Goal: Transaction & Acquisition: Purchase product/service

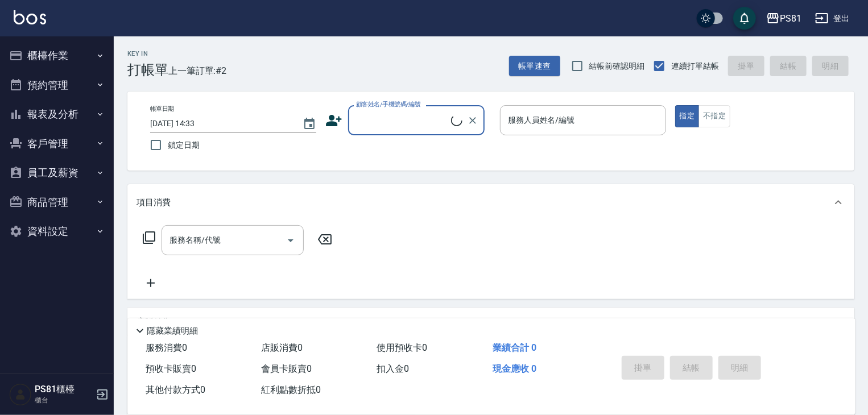
click at [77, 57] on button "櫃檯作業" at bounding box center [57, 56] width 105 height 30
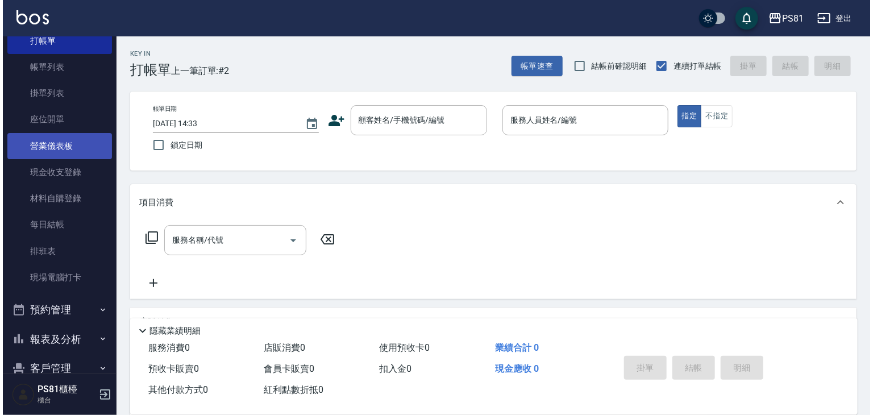
scroll to position [114, 0]
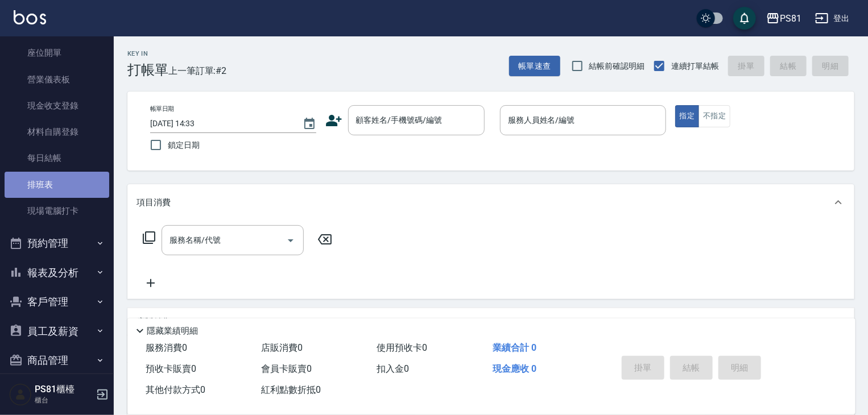
click at [69, 180] on link "排班表" at bounding box center [57, 185] width 105 height 26
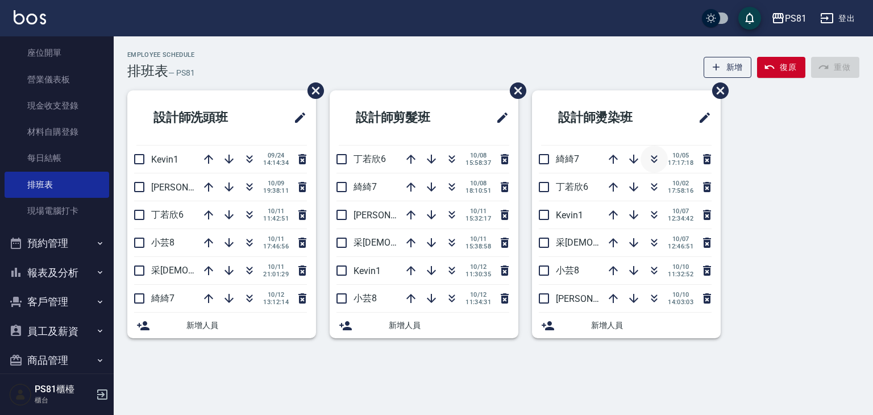
click at [658, 163] on icon "button" at bounding box center [655, 159] width 14 height 14
click at [558, 377] on div "Employee Schedule 排班表 — PS81 新增 復原 重做 設計師洗頭班 Kevin1 09/24 14:14:34 晏菱3 10/09 19…" at bounding box center [436, 207] width 873 height 415
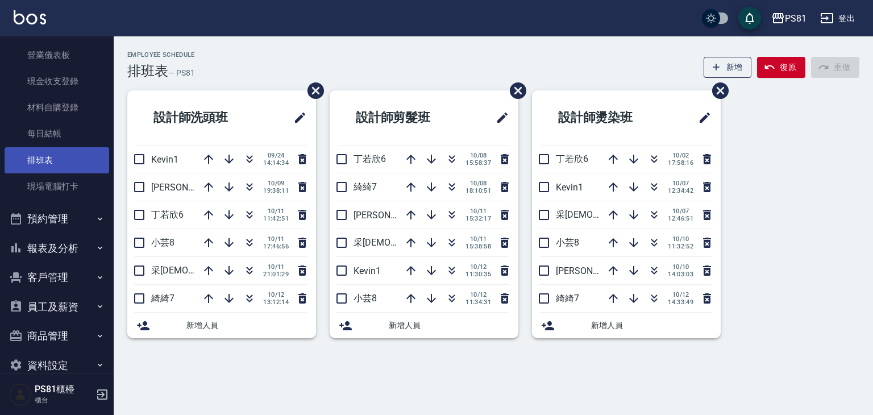
scroll to position [158, 0]
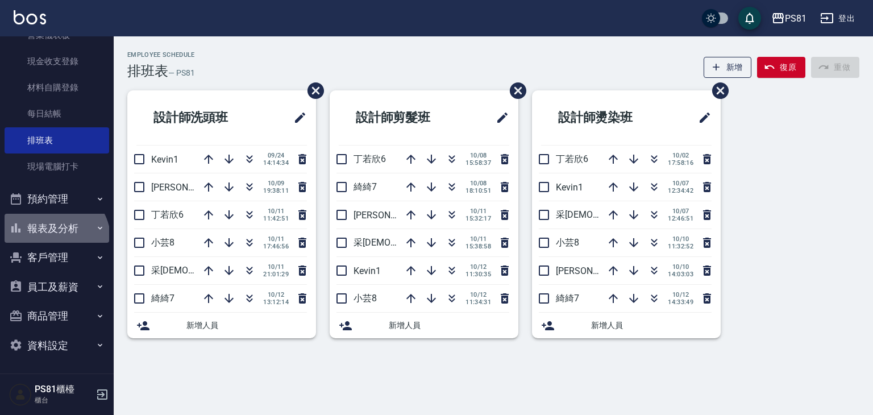
click at [52, 239] on button "報表及分析" at bounding box center [57, 229] width 105 height 30
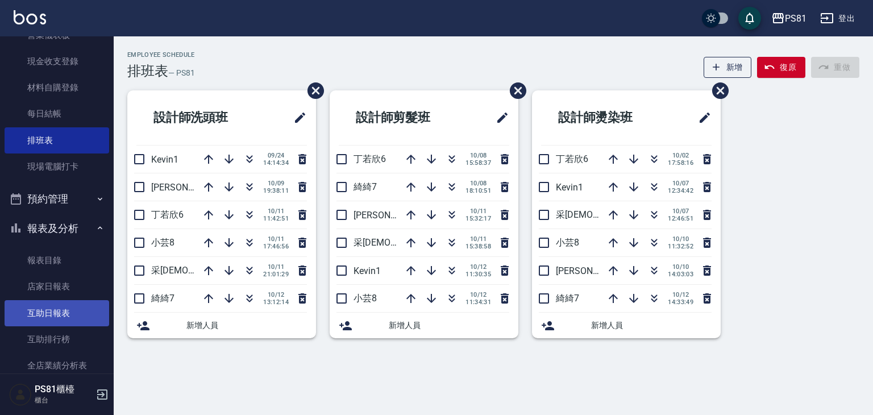
click at [68, 317] on link "互助日報表" at bounding box center [57, 313] width 105 height 26
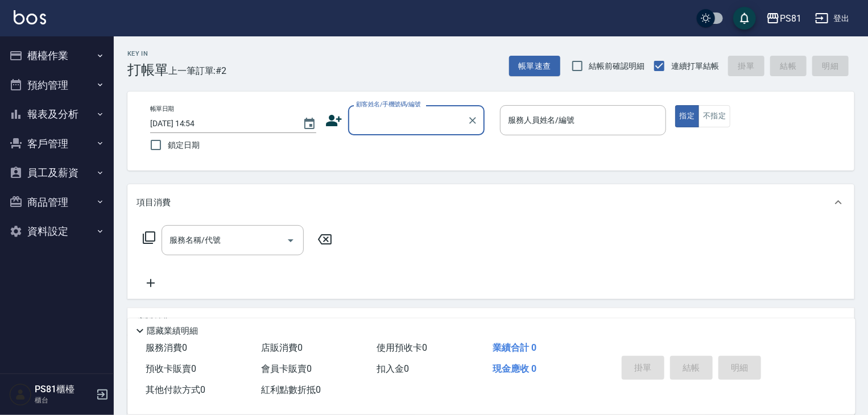
click at [84, 106] on button "報表及分析" at bounding box center [57, 115] width 105 height 30
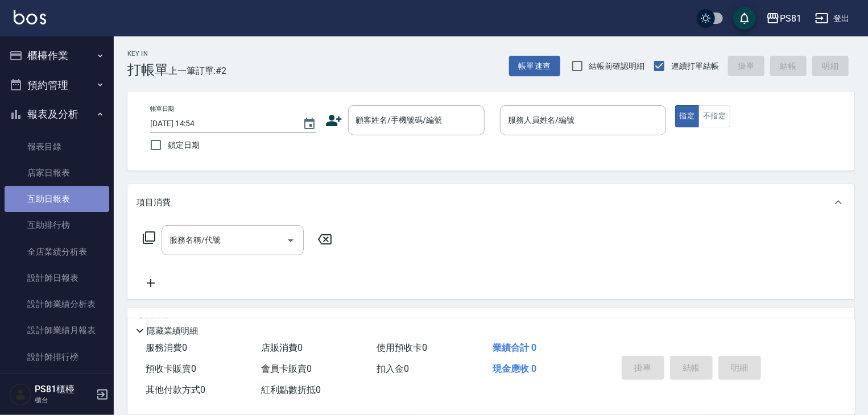
click at [64, 193] on link "互助日報表" at bounding box center [57, 199] width 105 height 26
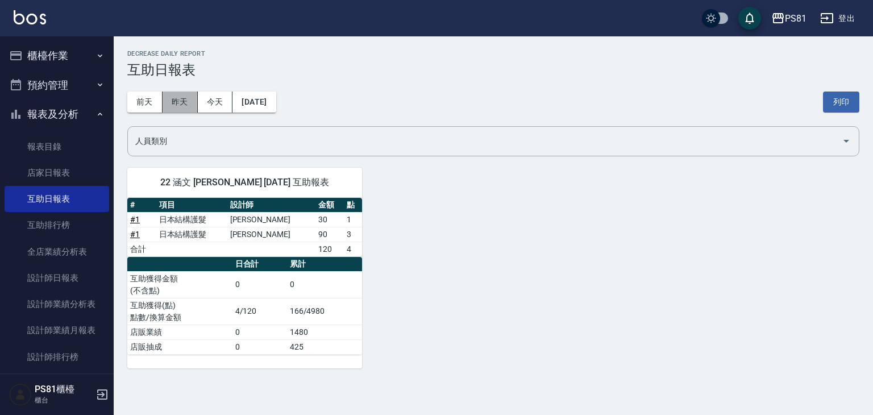
click at [166, 96] on button "昨天" at bounding box center [180, 102] width 35 height 21
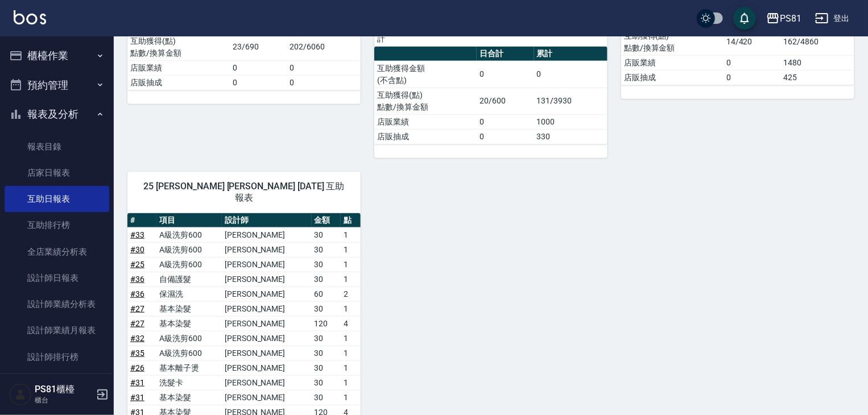
scroll to position [455, 0]
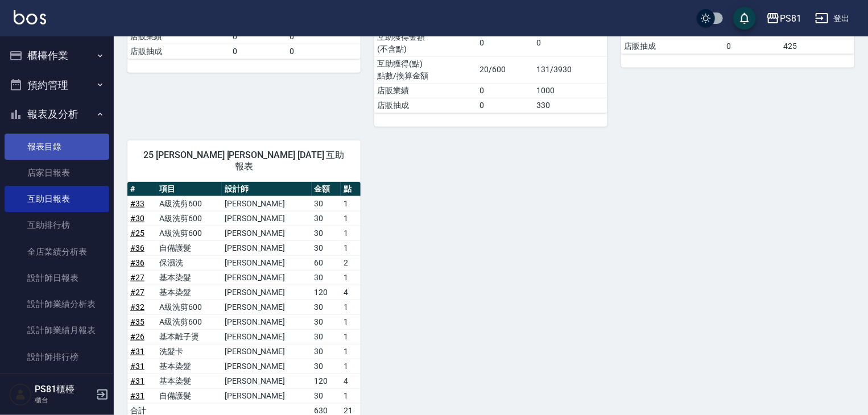
click at [42, 150] on link "報表目錄" at bounding box center [57, 147] width 105 height 26
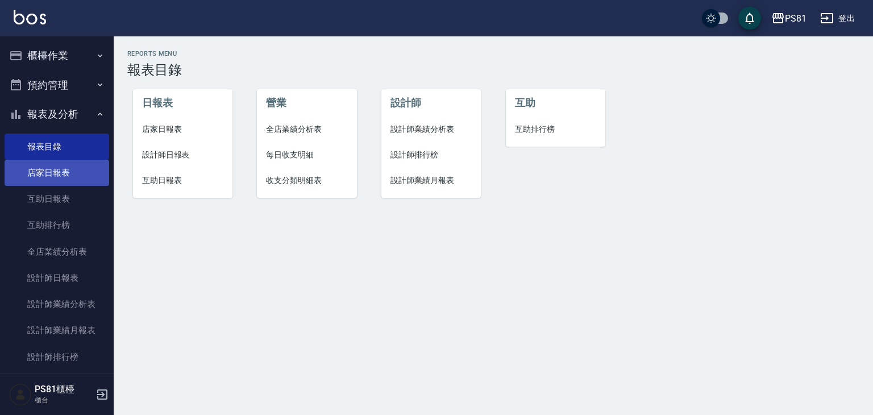
click at [40, 165] on link "店家日報表" at bounding box center [57, 173] width 105 height 26
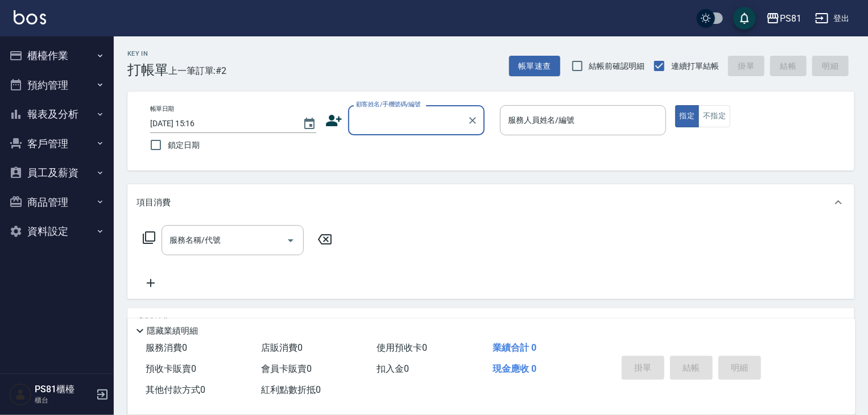
click at [87, 138] on button "客戶管理" at bounding box center [57, 144] width 105 height 30
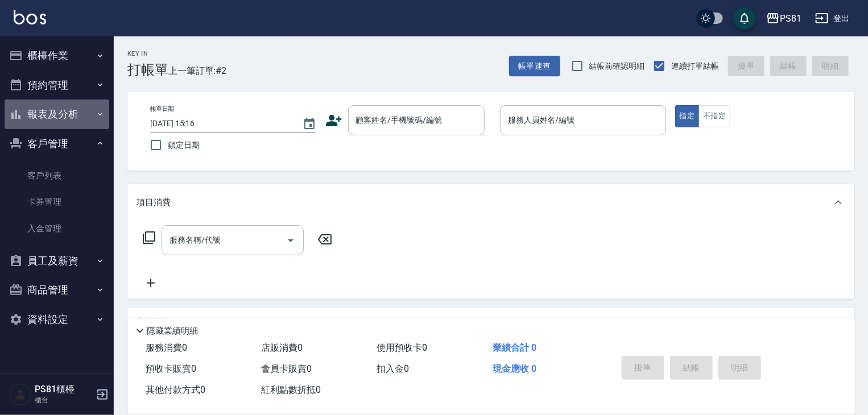
click at [80, 114] on button "報表及分析" at bounding box center [57, 115] width 105 height 30
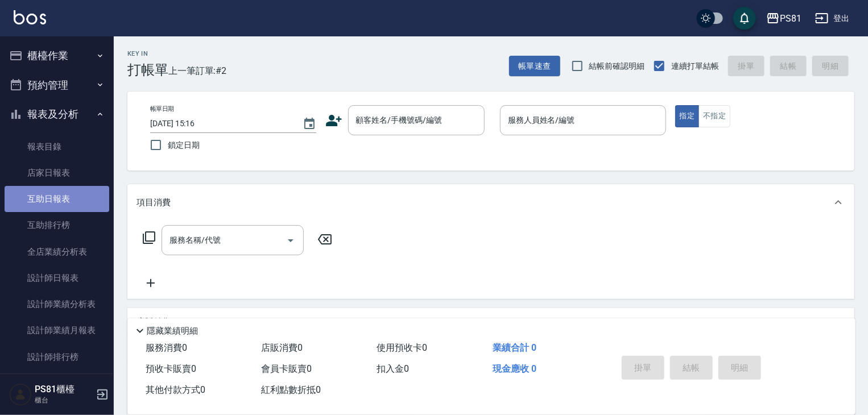
click at [74, 206] on link "互助日報表" at bounding box center [57, 199] width 105 height 26
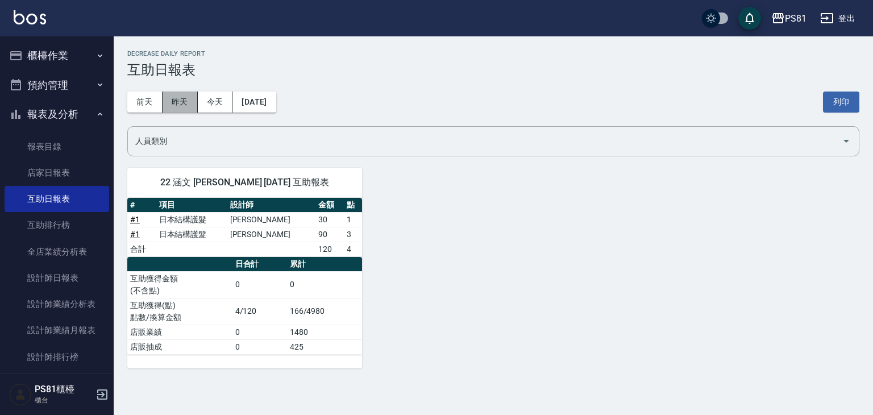
click at [179, 97] on button "昨天" at bounding box center [180, 102] width 35 height 21
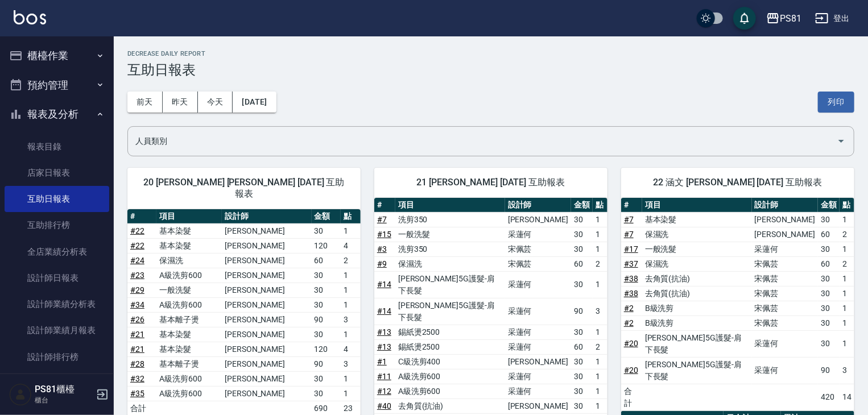
click at [73, 63] on button "櫃檯作業" at bounding box center [57, 56] width 105 height 30
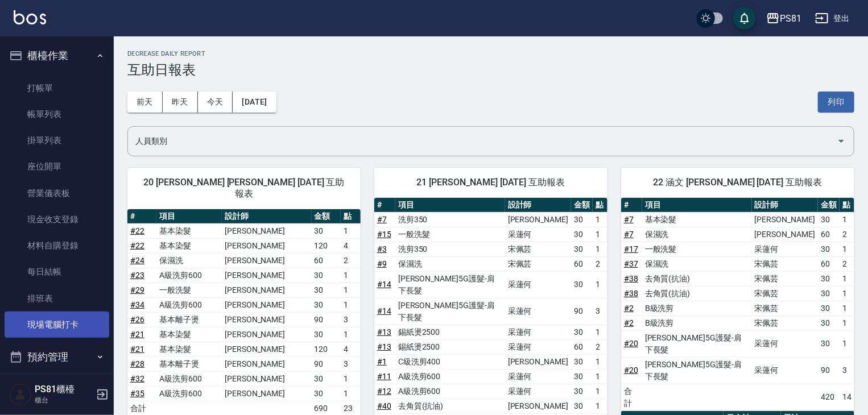
click at [61, 323] on link "現場電腦打卡" at bounding box center [57, 325] width 105 height 26
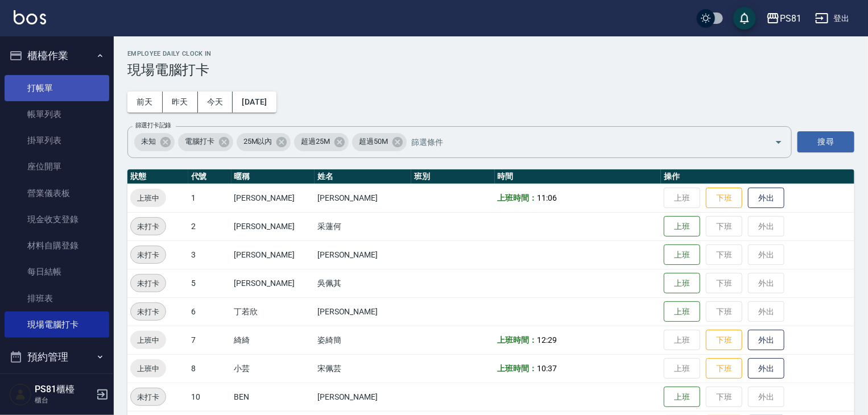
click at [45, 85] on link "打帳單" at bounding box center [57, 88] width 105 height 26
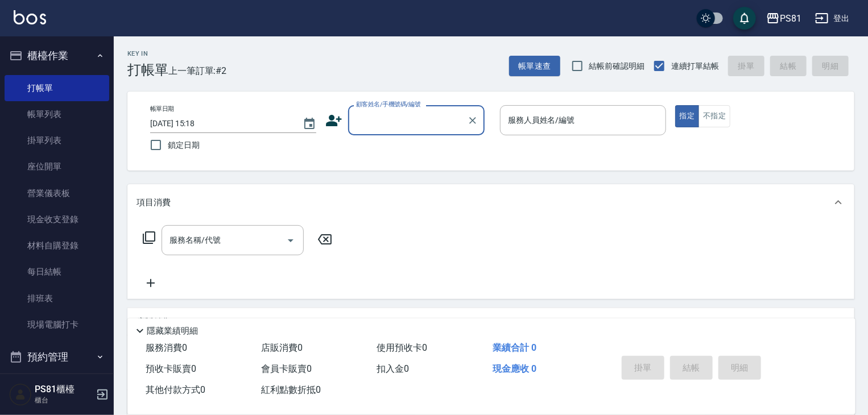
click at [416, 123] on input "顧客姓名/手機號碼/編號" at bounding box center [407, 120] width 109 height 20
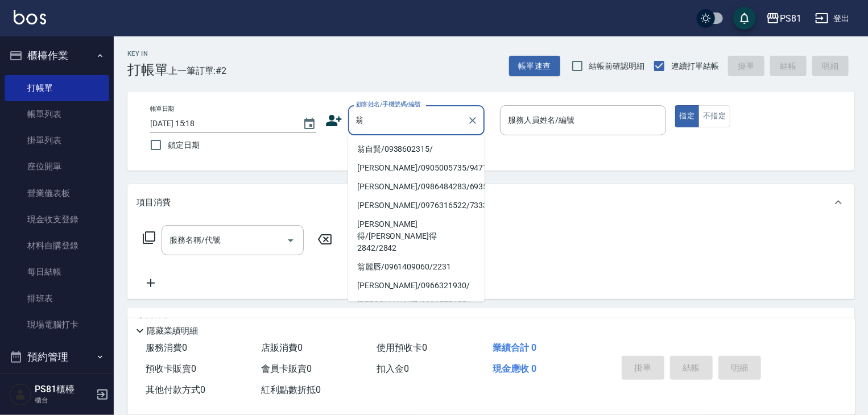
click at [401, 148] on li "翁自賢/0938602315/" at bounding box center [416, 149] width 136 height 19
type input "翁自賢/0938602315/"
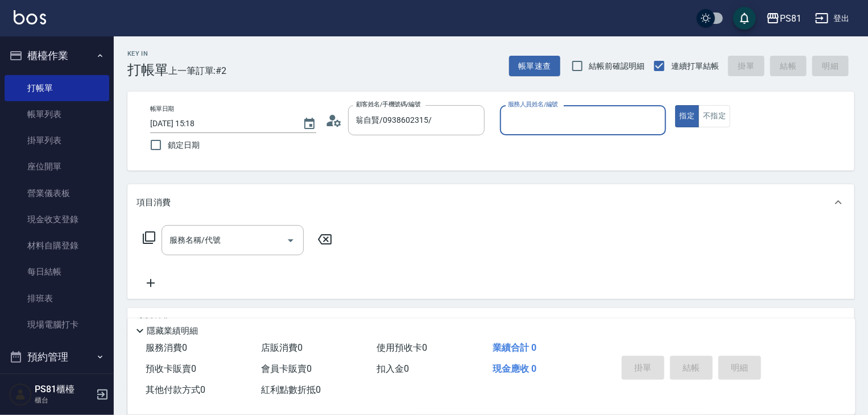
type input "小芸-8"
click at [718, 122] on button "不指定" at bounding box center [714, 116] width 32 height 22
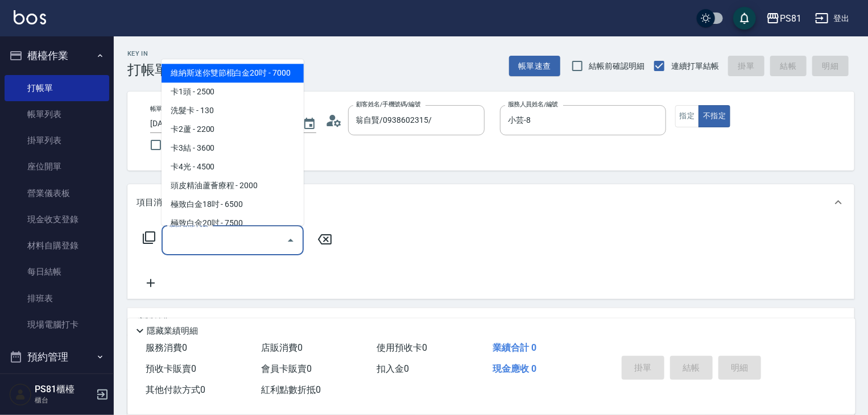
click at [216, 234] on input "服務名稱/代號" at bounding box center [224, 240] width 115 height 20
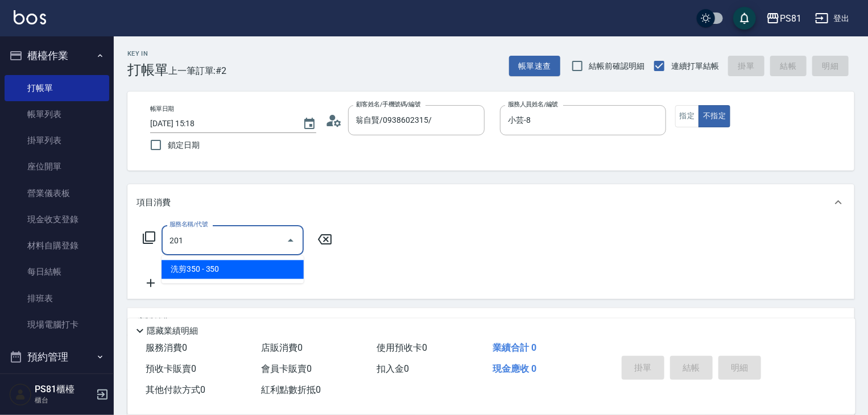
type input "洗剪350(201)"
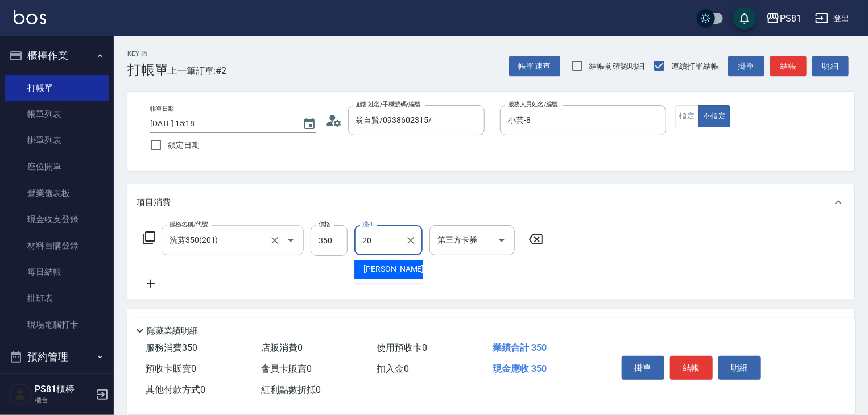
type input "[PERSON_NAME]-20"
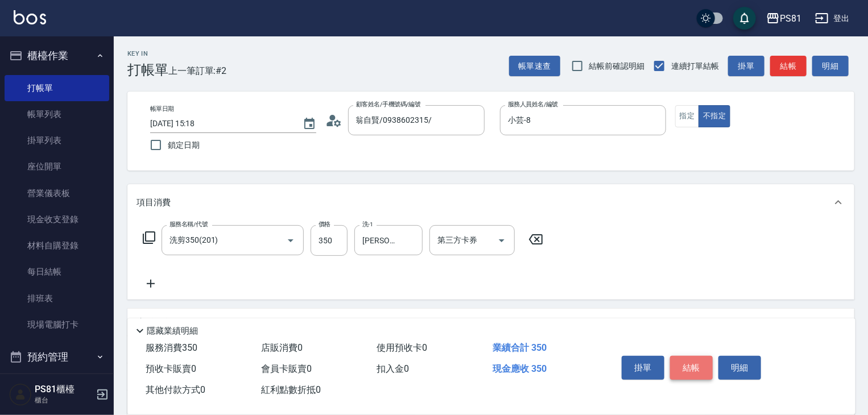
click at [691, 364] on button "結帳" at bounding box center [691, 368] width 43 height 24
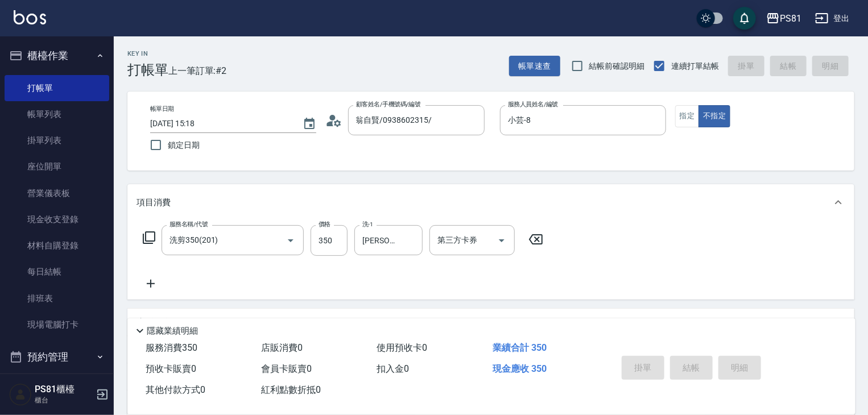
type input "[DATE] 15:19"
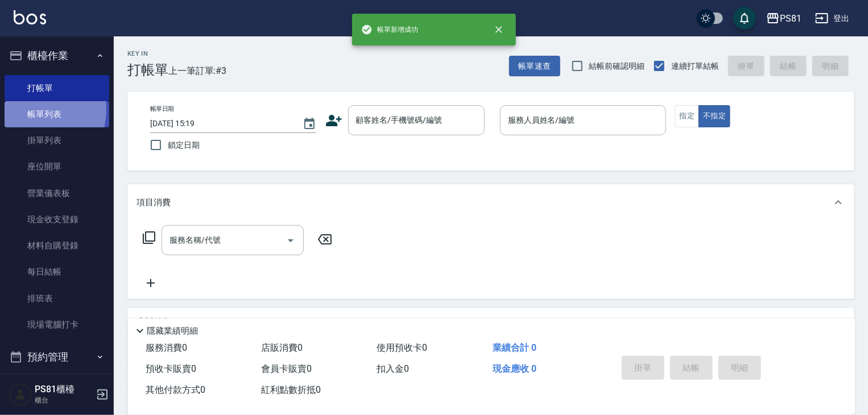
click at [32, 110] on link "帳單列表" at bounding box center [57, 114] width 105 height 26
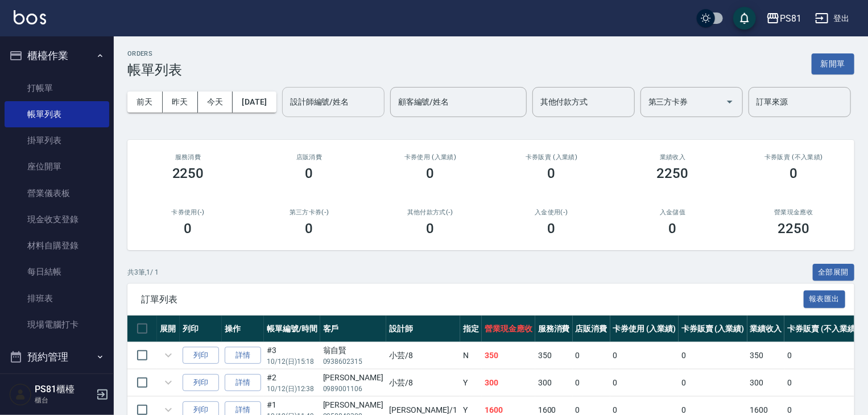
click at [287, 112] on input "設計師編號/姓名" at bounding box center [333, 102] width 92 height 20
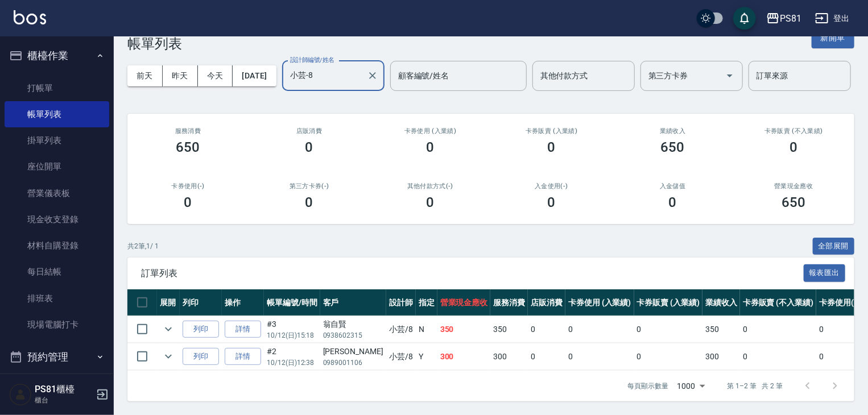
scroll to position [71, 0]
type input "小芸-8"
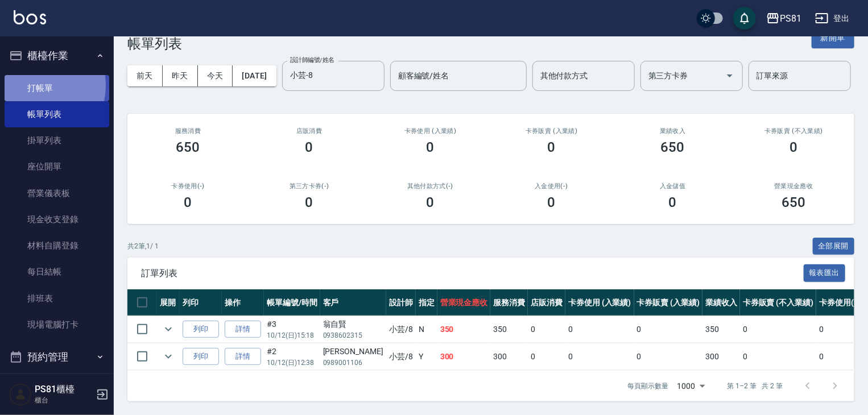
click at [36, 85] on link "打帳單" at bounding box center [57, 88] width 105 height 26
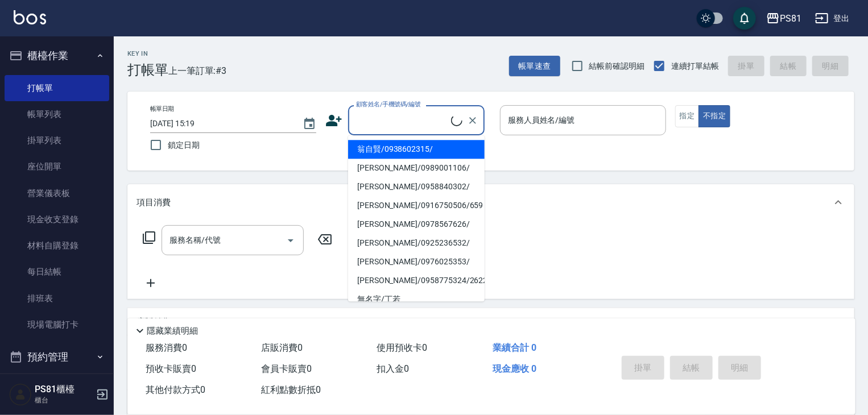
click at [388, 118] on input "顧客姓名/手機號碼/編號" at bounding box center [402, 120] width 98 height 20
click at [396, 146] on li "翁自賢/0938602315/" at bounding box center [416, 149] width 136 height 19
type input "翁自賢/0938602315/"
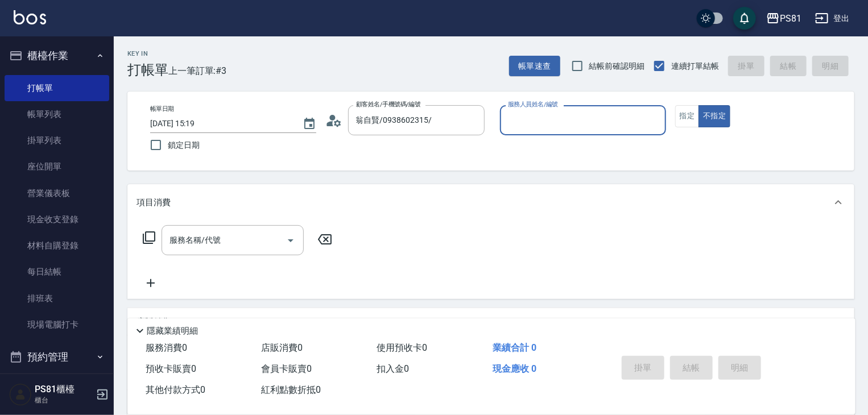
type input "小芸-8"
click at [202, 250] on input "服務名稱/代號" at bounding box center [224, 240] width 115 height 20
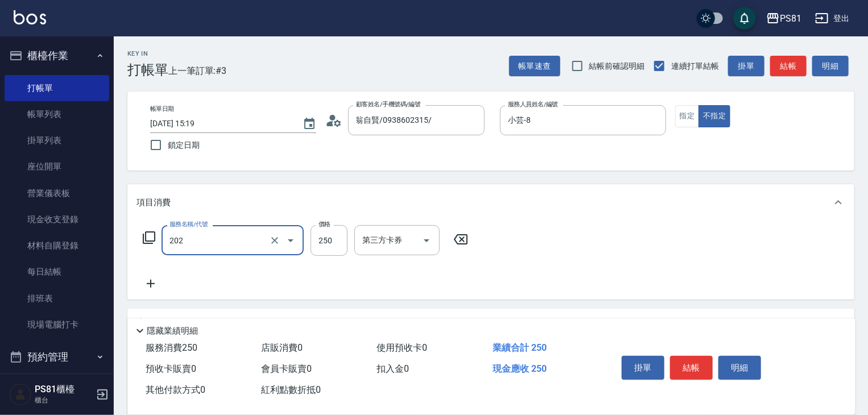
type input "單剪250(202)"
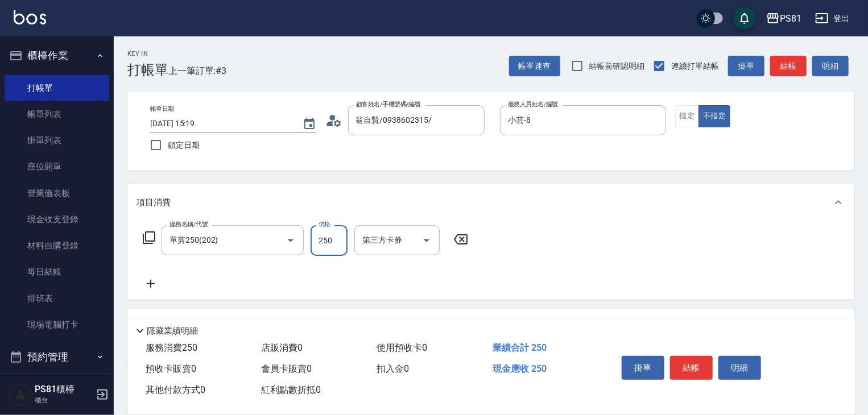
click at [681, 359] on button "結帳" at bounding box center [691, 368] width 43 height 24
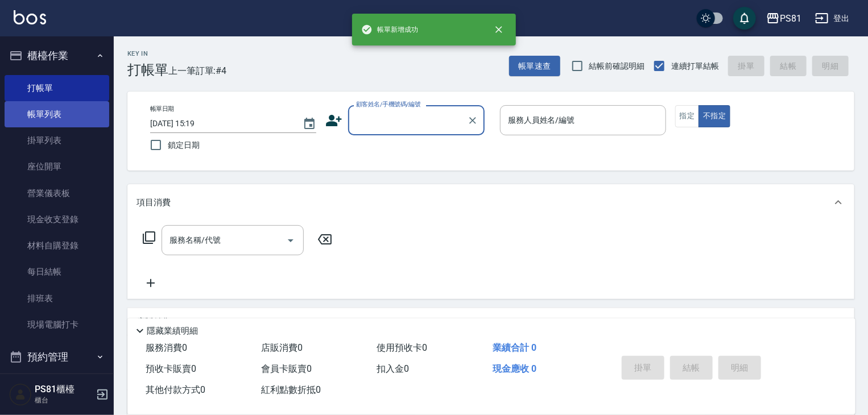
click at [42, 118] on link "帳單列表" at bounding box center [57, 114] width 105 height 26
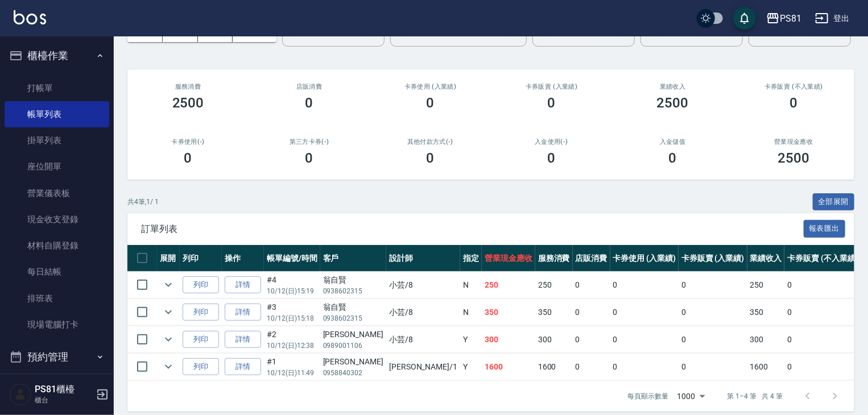
scroll to position [125, 0]
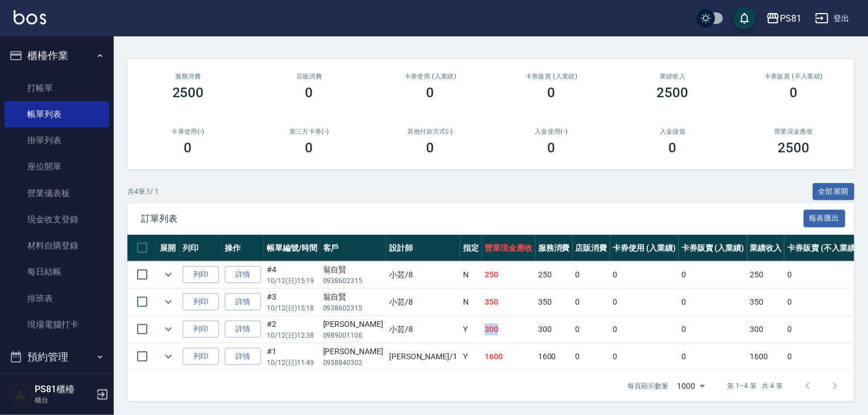
drag, startPoint x: 418, startPoint y: 319, endPoint x: 441, endPoint y: 320, distance: 22.8
click at [482, 318] on td "300" at bounding box center [508, 329] width 53 height 27
click at [173, 353] on icon "expand row" at bounding box center [168, 357] width 14 height 14
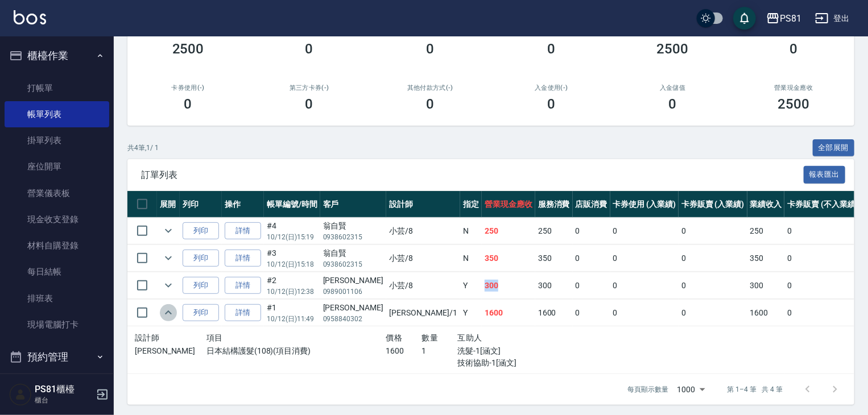
click at [167, 314] on icon "expand row" at bounding box center [168, 312] width 7 height 4
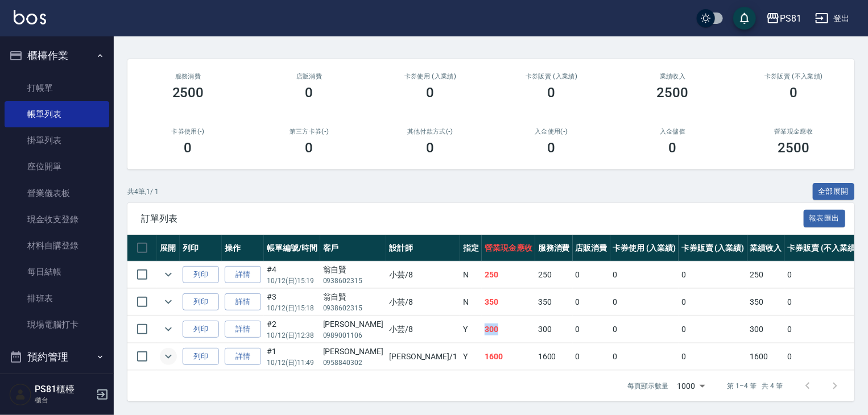
click at [482, 326] on td "300" at bounding box center [508, 329] width 53 height 27
drag, startPoint x: 417, startPoint y: 292, endPoint x: 442, endPoint y: 288, distance: 25.4
click at [482, 294] on td "350" at bounding box center [508, 302] width 53 height 27
drag, startPoint x: 418, startPoint y: 269, endPoint x: 437, endPoint y: 267, distance: 19.5
click at [482, 265] on td "250" at bounding box center [508, 275] width 53 height 27
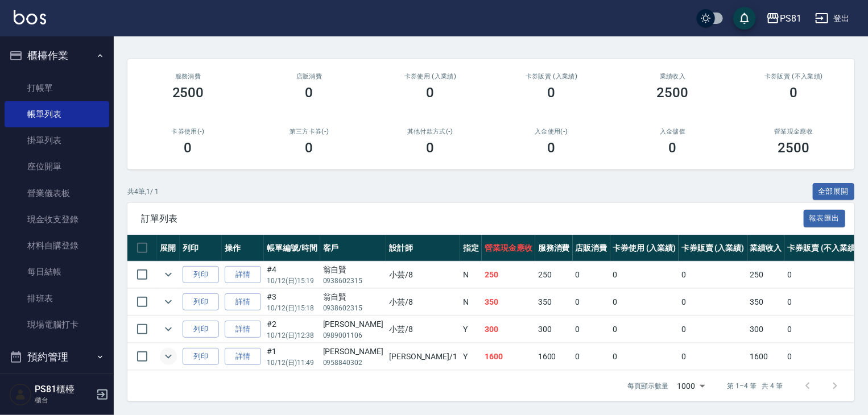
drag, startPoint x: 388, startPoint y: 204, endPoint x: 380, endPoint y: 197, distance: 10.1
click at [386, 203] on div "訂單列表 報表匯出" at bounding box center [490, 218] width 727 height 31
click at [81, 297] on link "排班表" at bounding box center [57, 298] width 105 height 26
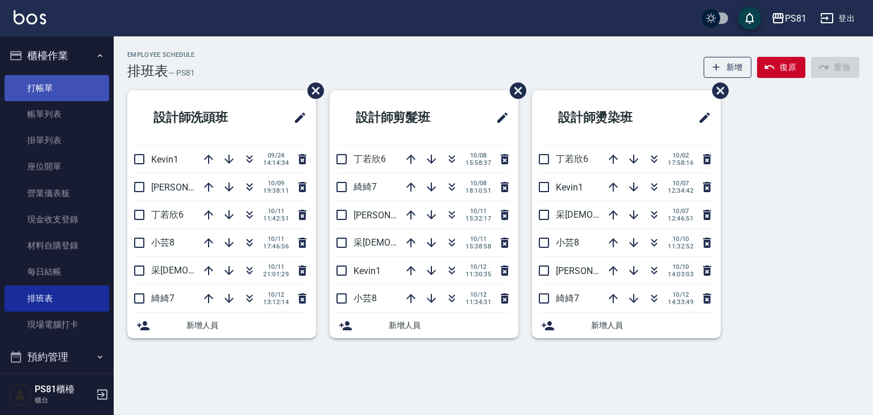
click at [50, 85] on link "打帳單" at bounding box center [57, 88] width 105 height 26
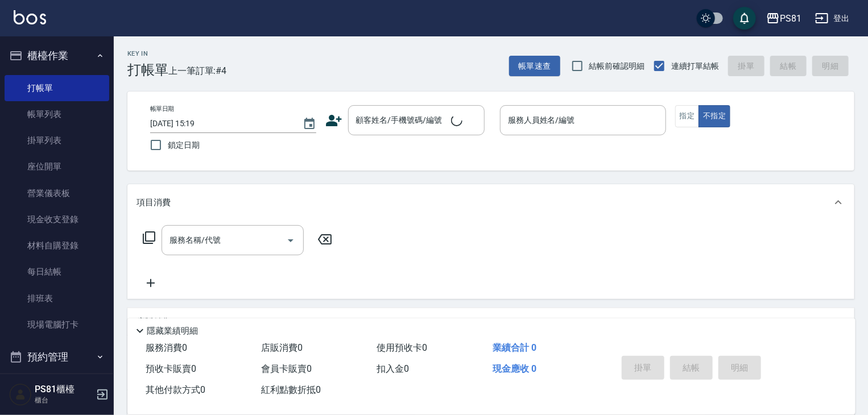
click at [191, 71] on span "上一筆訂單:#4" at bounding box center [197, 71] width 59 height 14
click at [201, 76] on span "上一筆訂單:#4" at bounding box center [197, 71] width 59 height 14
drag, startPoint x: 123, startPoint y: 52, endPoint x: 240, endPoint y: 72, distance: 118.7
click at [235, 82] on div "Key In 打帳單 上一筆訂單:#4 帳單速查 結帳前確認明細 連續打單結帳 掛單 結帳 明細 帳單日期 [DATE] 15:19 鎖定日期 顧客姓名/手機…" at bounding box center [491, 294] width 754 height 516
click at [240, 72] on div "Key In 打帳單 上一筆訂單:#4 帳單速查 結帳前確認明細 連續打單結帳 掛單 結帳 明細" at bounding box center [484, 57] width 740 height 42
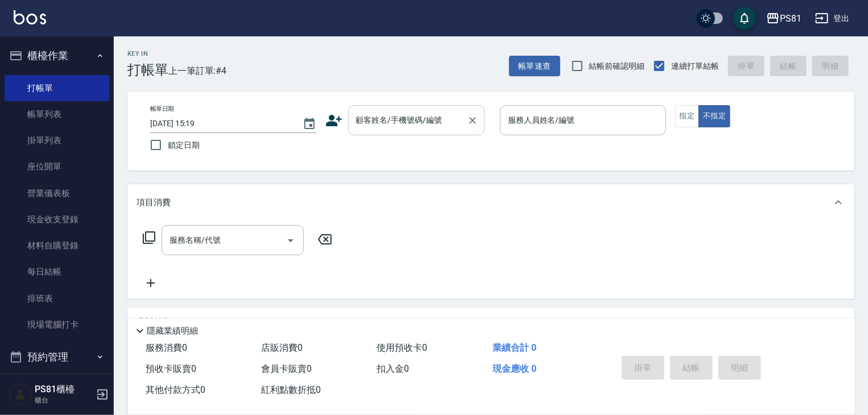
click at [391, 109] on div "顧客姓名/手機號碼/編號" at bounding box center [416, 120] width 136 height 30
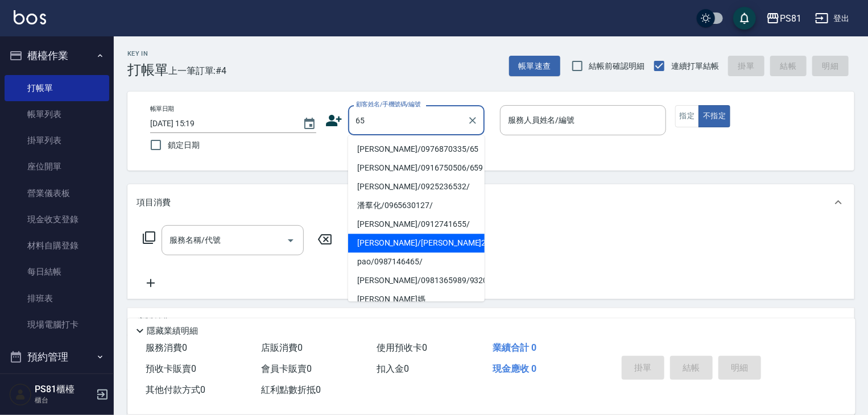
click at [412, 237] on li "[PERSON_NAME]/[PERSON_NAME]2650/2650" at bounding box center [416, 243] width 136 height 19
type input "[PERSON_NAME]/[PERSON_NAME]2650/2650"
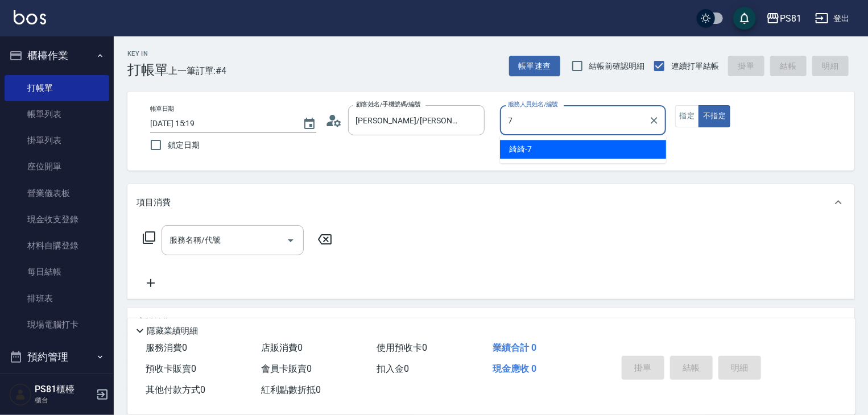
type input "綺綺-7"
type button "false"
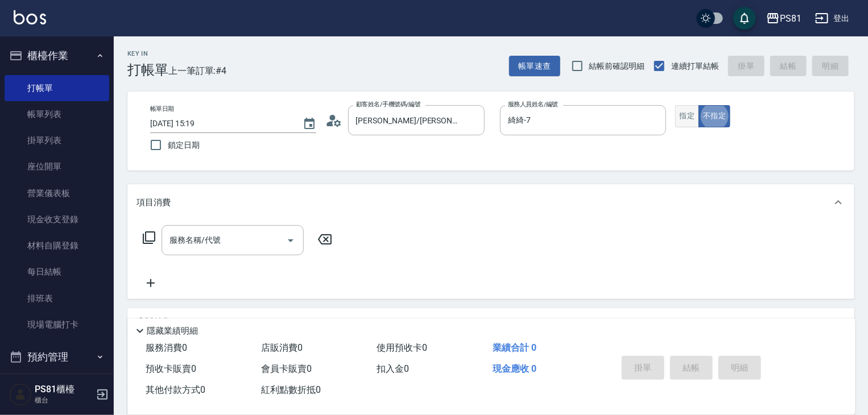
click at [683, 110] on button "指定" at bounding box center [687, 116] width 24 height 22
click at [210, 239] on input "服務名稱/代號" at bounding box center [224, 240] width 115 height 20
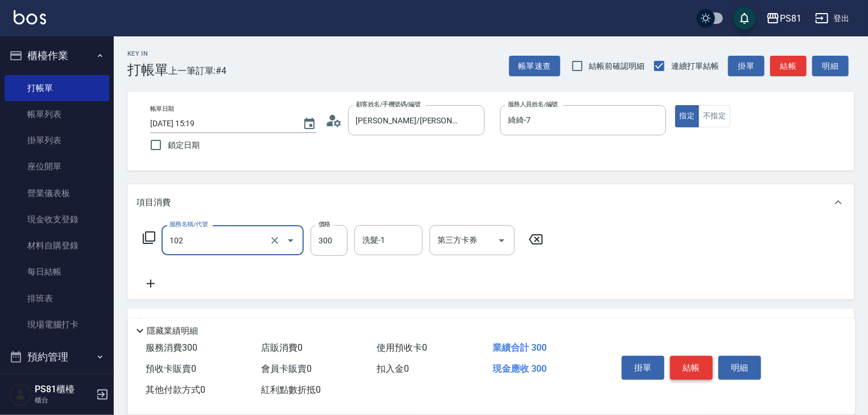
type input "保濕洗(102)"
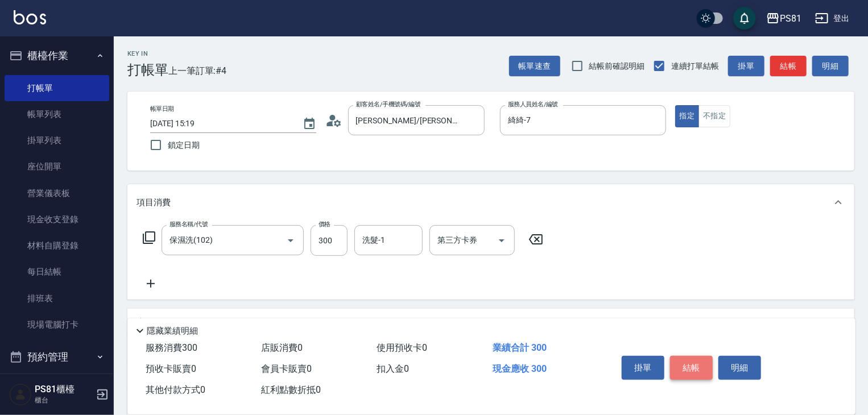
click at [681, 356] on button "結帳" at bounding box center [691, 368] width 43 height 24
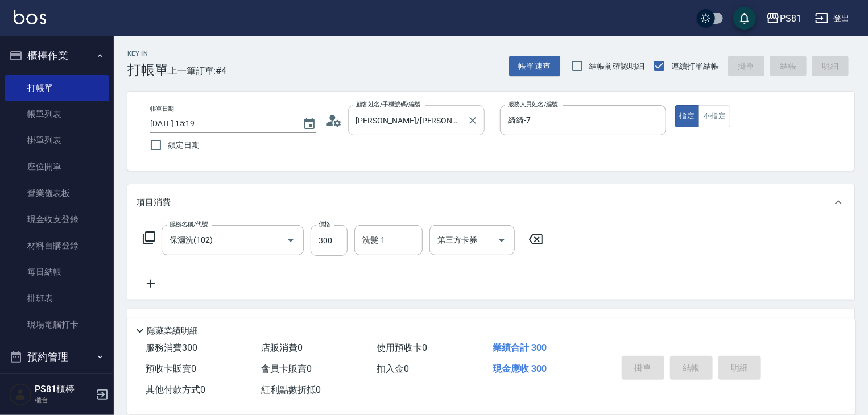
type input "[DATE] 15:30"
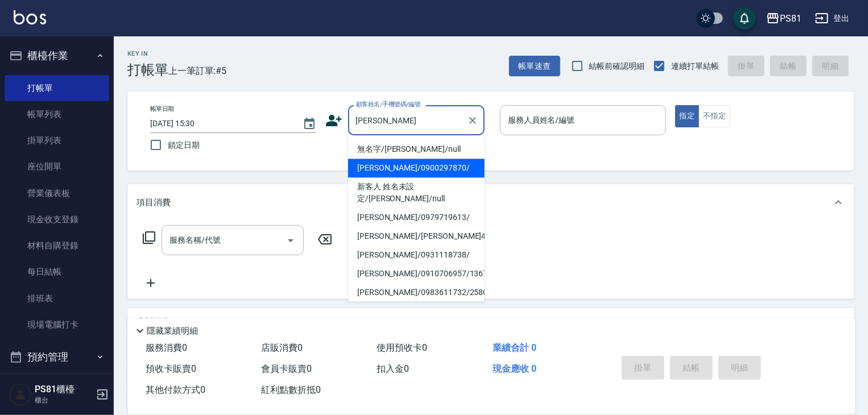
click at [418, 169] on li "[PERSON_NAME]/0900297870/" at bounding box center [416, 168] width 136 height 19
type input "[PERSON_NAME]/0900297870/"
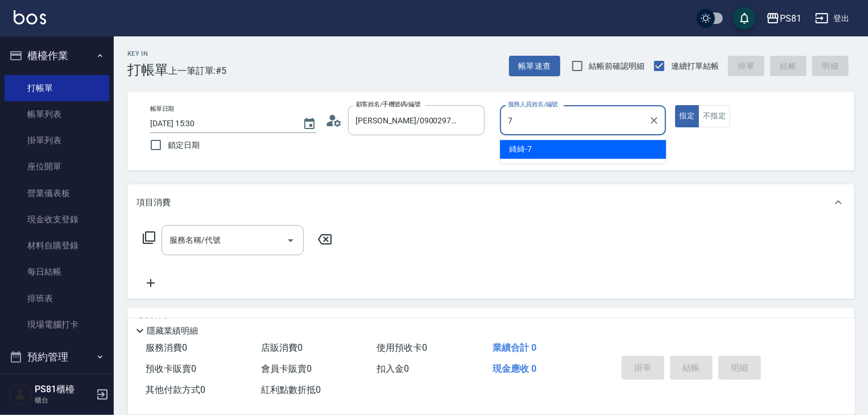
type input "綺綺-7"
type button "true"
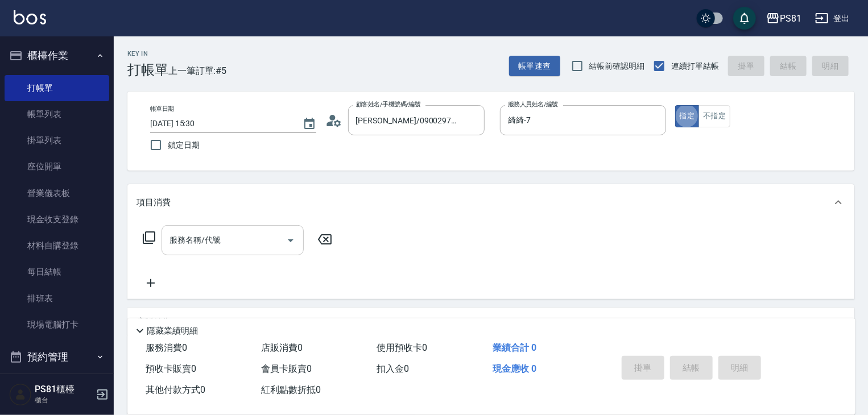
click at [203, 248] on input "服務名稱/代號" at bounding box center [224, 240] width 115 height 20
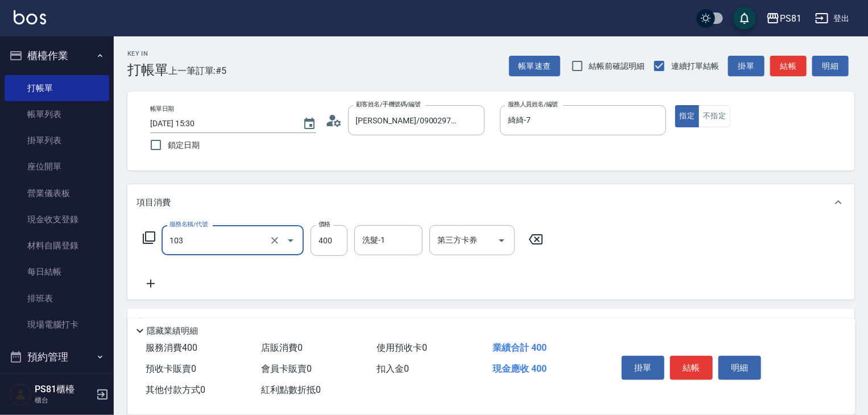
type input "C級洗剪400(103)"
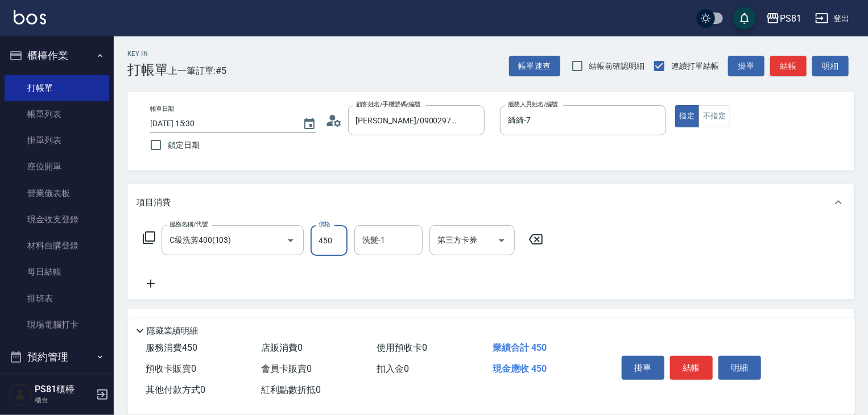
type input "450"
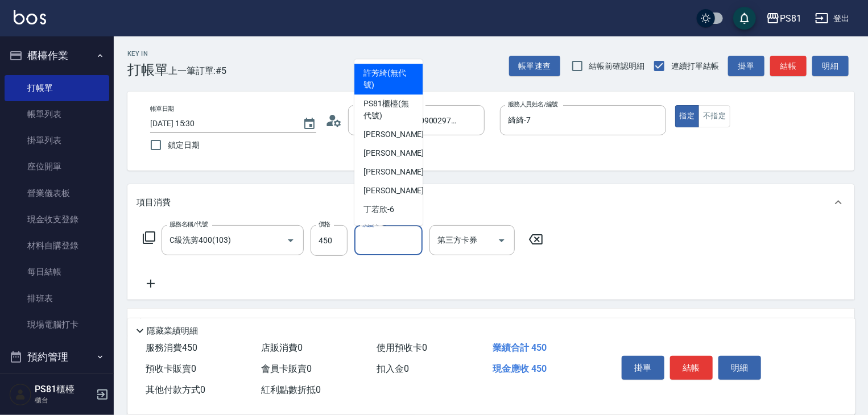
click at [369, 237] on input "洗髮-1" at bounding box center [388, 240] width 58 height 20
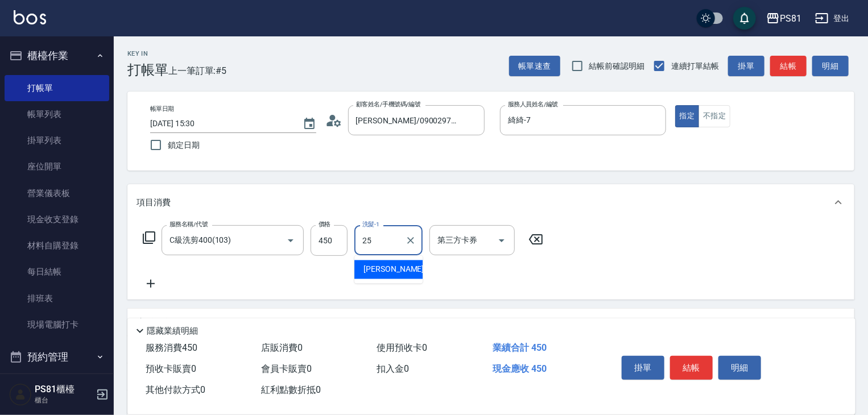
type input "妮可-25"
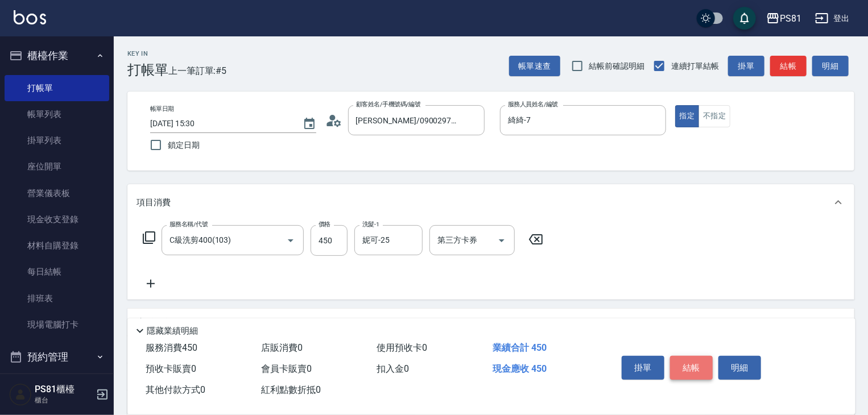
click at [680, 359] on button "結帳" at bounding box center [691, 368] width 43 height 24
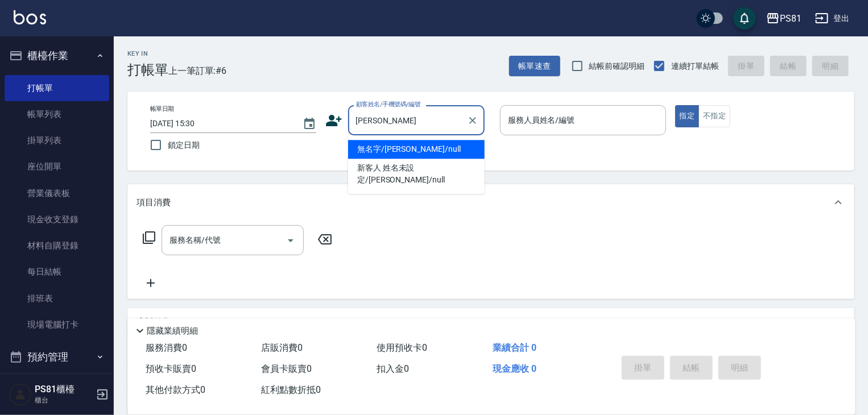
drag, startPoint x: 453, startPoint y: 150, endPoint x: 456, endPoint y: 143, distance: 7.6
click at [453, 150] on li "無名字/[PERSON_NAME]/null" at bounding box center [416, 149] width 136 height 19
type input "無名字/[PERSON_NAME]/null"
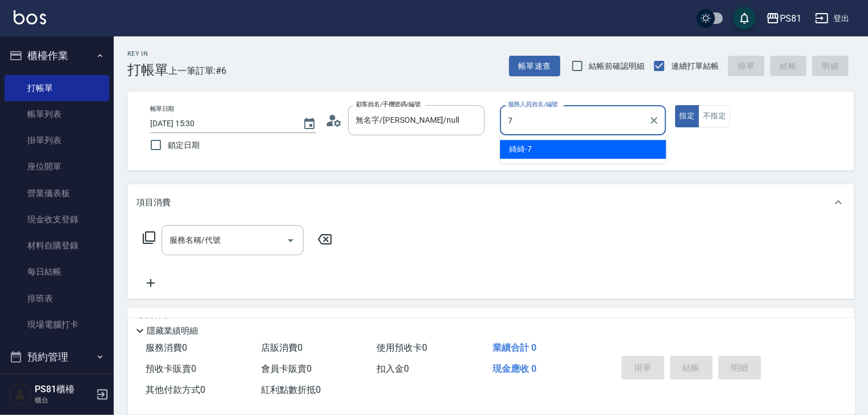
type input "綺綺-7"
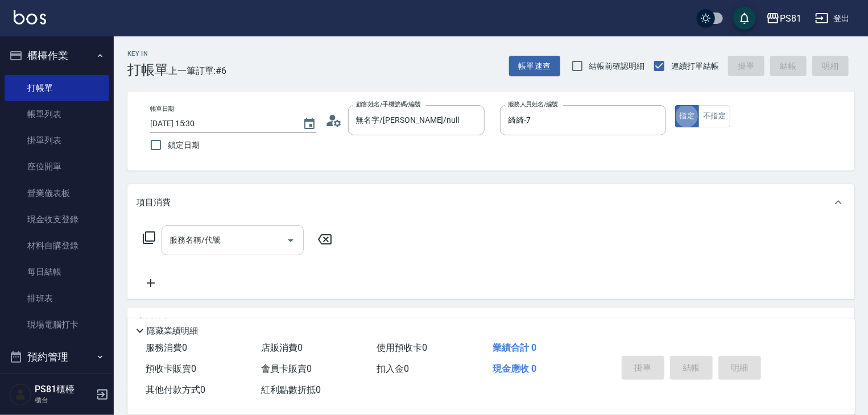
click at [256, 230] on input "服務名稱/代號" at bounding box center [224, 240] width 115 height 20
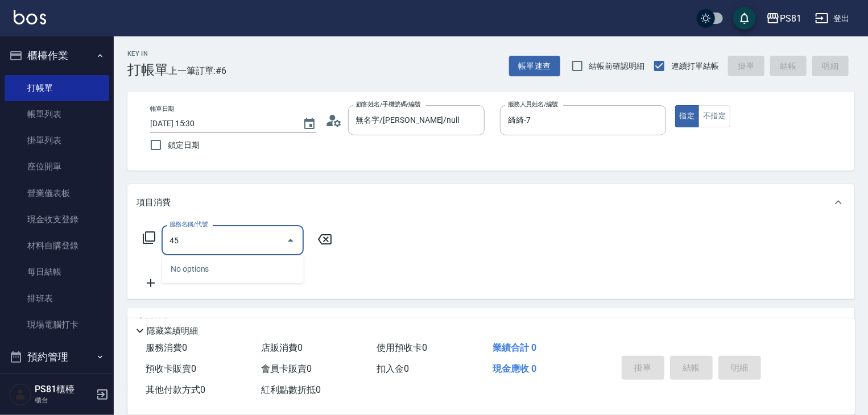
type input "4"
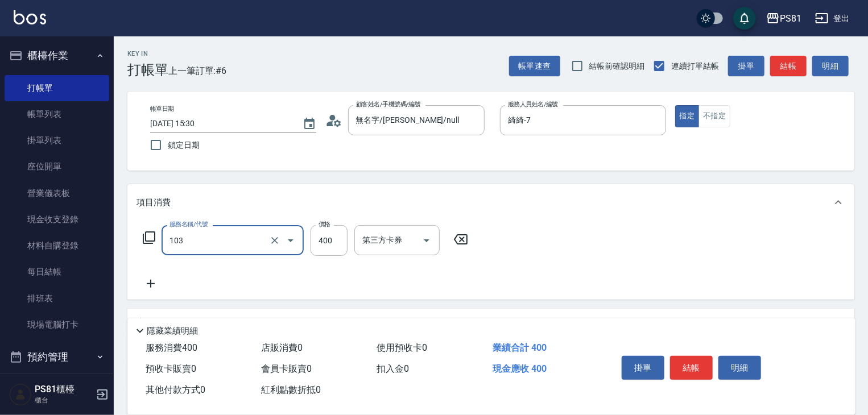
type input "C級洗剪400(103)"
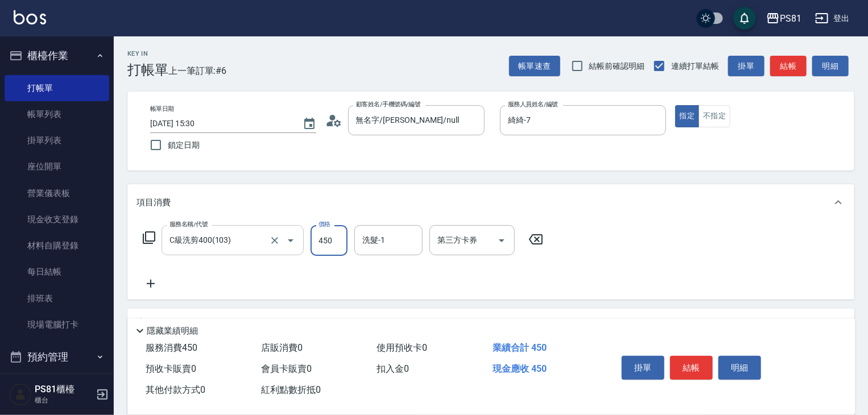
type input "450"
type input "涵文-22"
click at [689, 364] on button "結帳" at bounding box center [691, 368] width 43 height 24
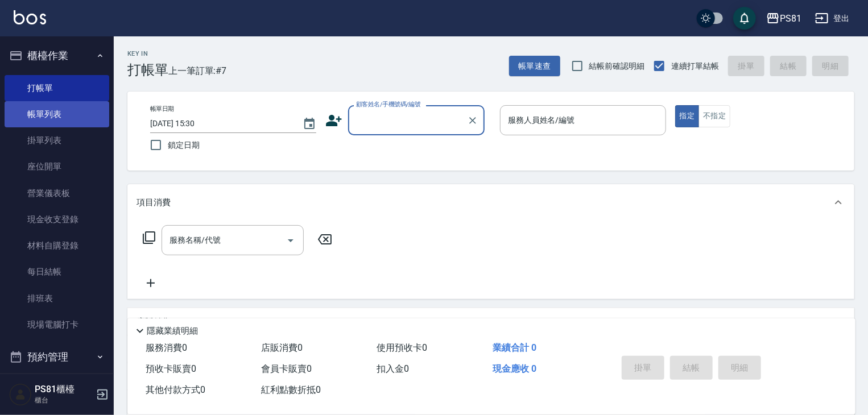
click at [86, 113] on link "帳單列表" at bounding box center [57, 114] width 105 height 26
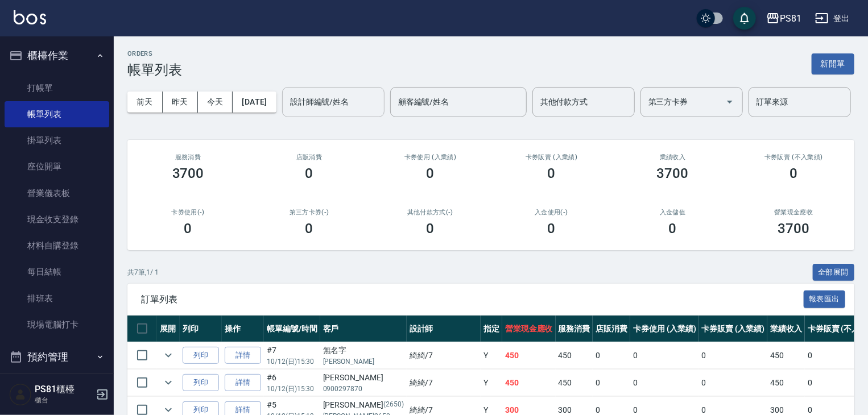
click at [287, 112] on input "設計師編號/姓名" at bounding box center [333, 102] width 92 height 20
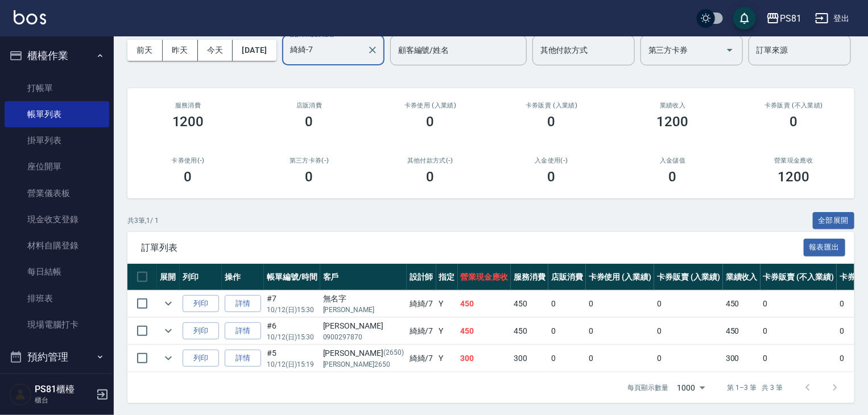
scroll to position [97, 0]
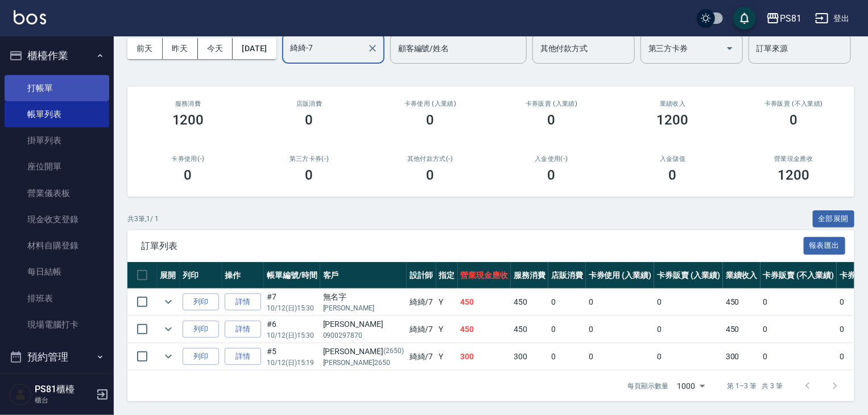
type input "綺綺-7"
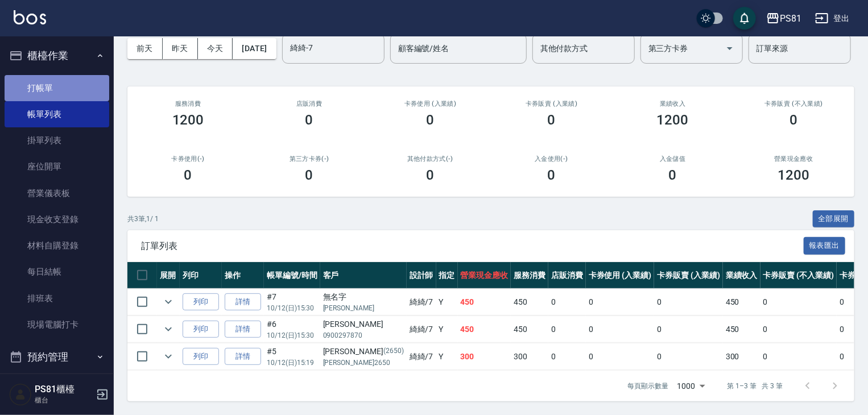
click at [81, 88] on link "打帳單" at bounding box center [57, 88] width 105 height 26
